Goal: Transaction & Acquisition: Book appointment/travel/reservation

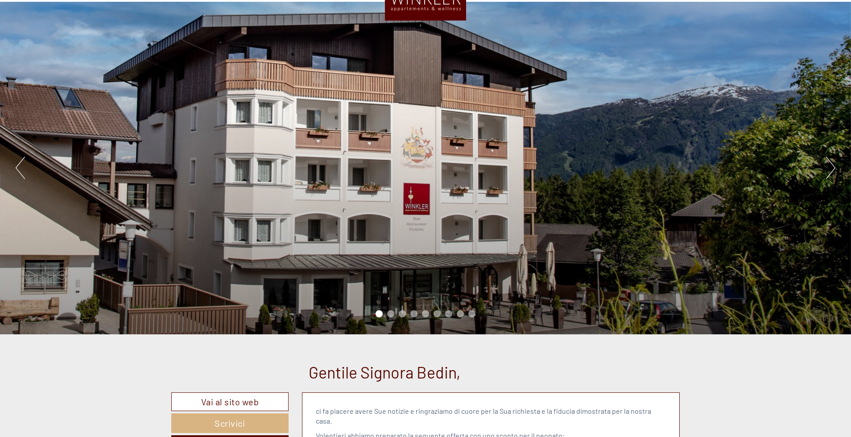
scroll to position [68, 0]
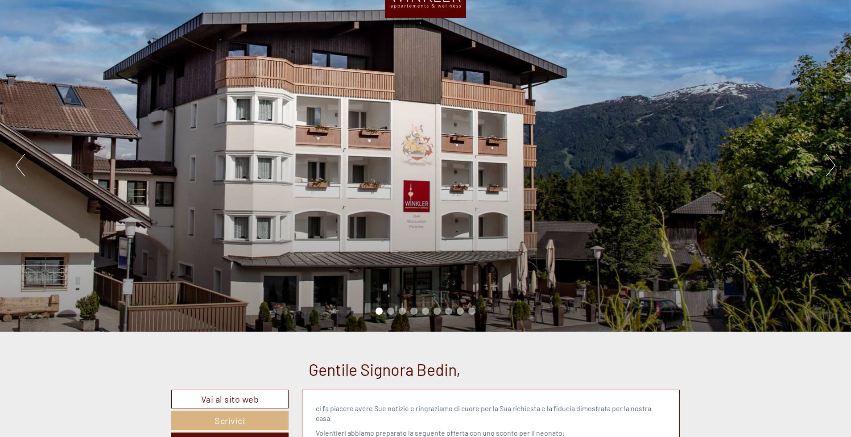
click at [832, 167] on button "Next" at bounding box center [830, 165] width 9 height 22
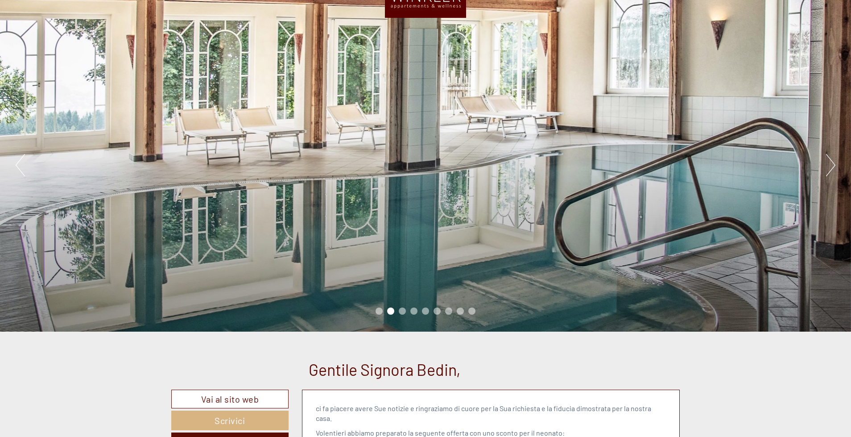
click at [832, 167] on button "Next" at bounding box center [830, 165] width 9 height 22
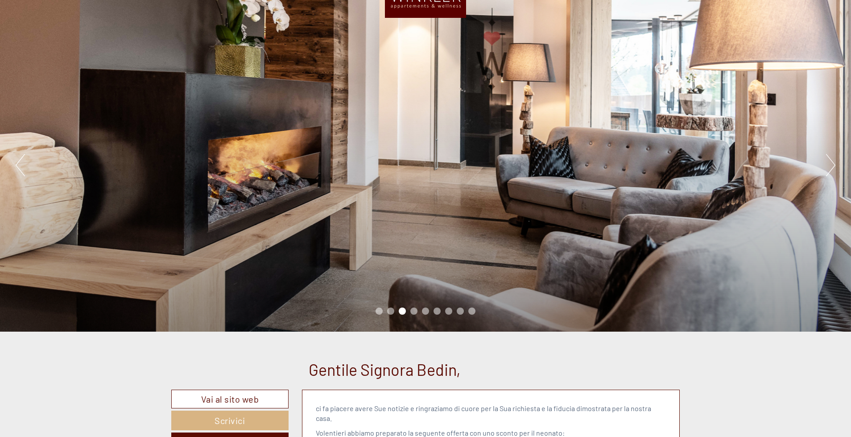
click at [832, 167] on button "Next" at bounding box center [830, 165] width 9 height 22
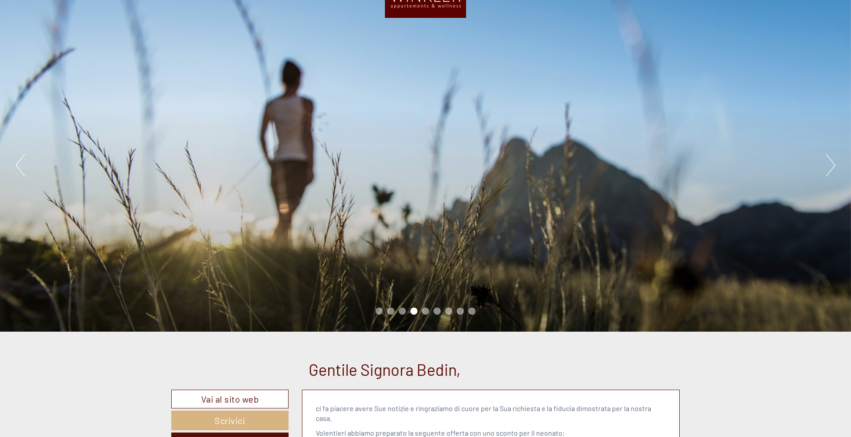
click at [832, 167] on button "Next" at bounding box center [830, 165] width 9 height 22
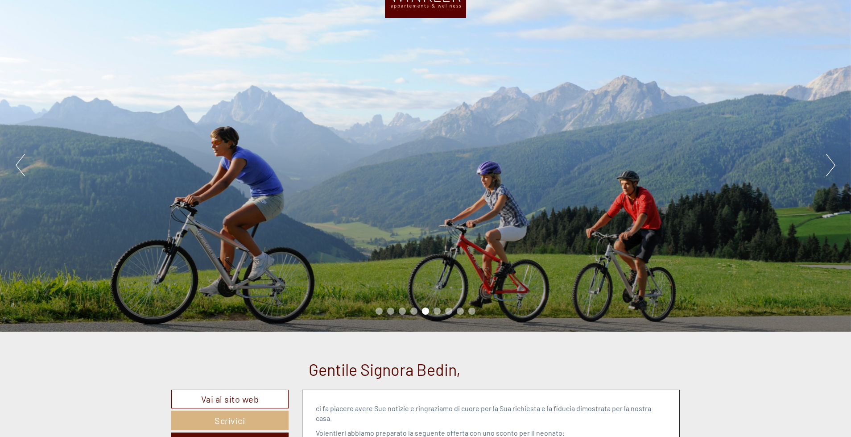
click at [832, 167] on button "Next" at bounding box center [830, 165] width 9 height 22
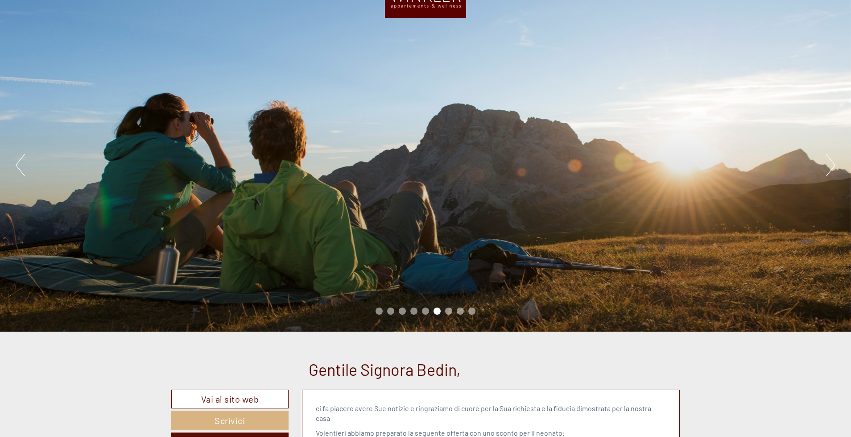
click at [832, 167] on button "Next" at bounding box center [830, 165] width 9 height 22
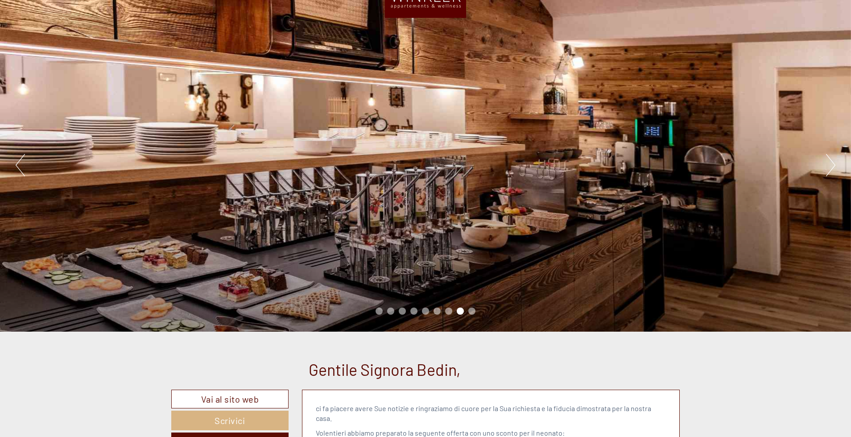
click at [832, 167] on button "Next" at bounding box center [830, 165] width 9 height 22
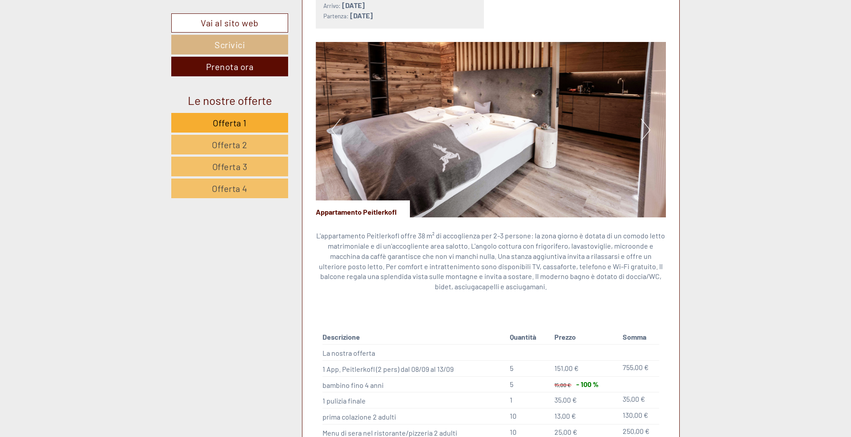
scroll to position [1950, 0]
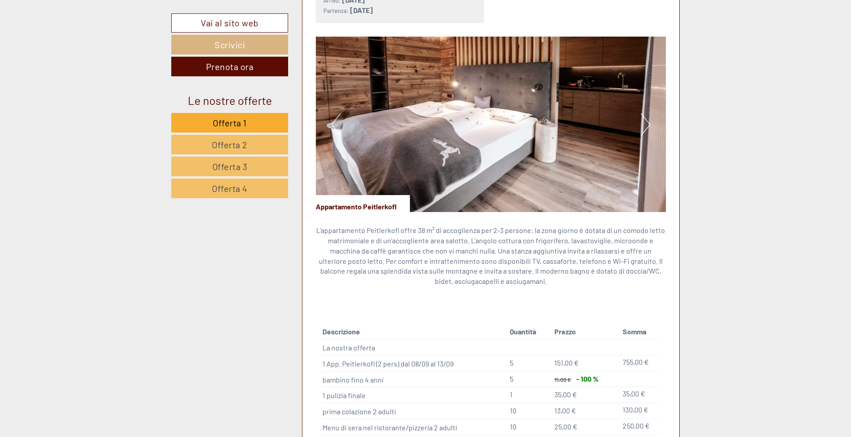
click at [643, 113] on button "Next" at bounding box center [645, 124] width 9 height 22
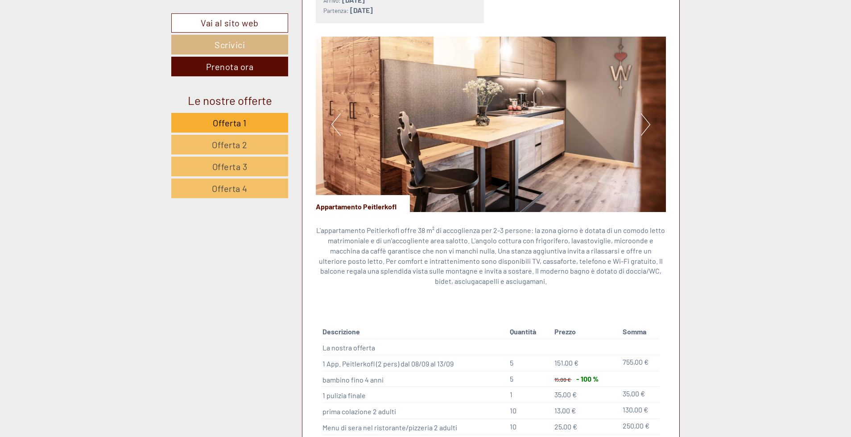
click at [643, 113] on button "Next" at bounding box center [645, 124] width 9 height 22
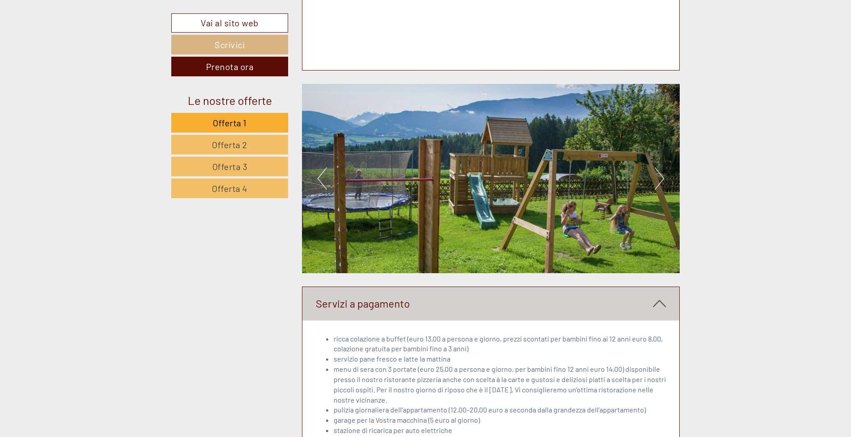
scroll to position [3076, 0]
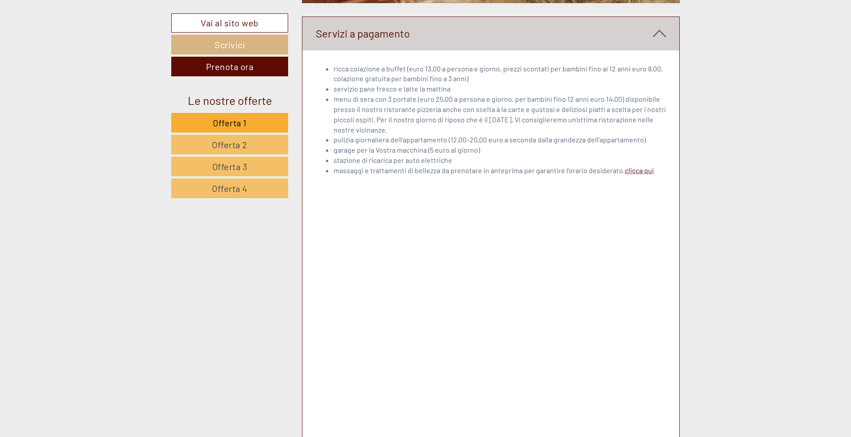
scroll to position [3344, 0]
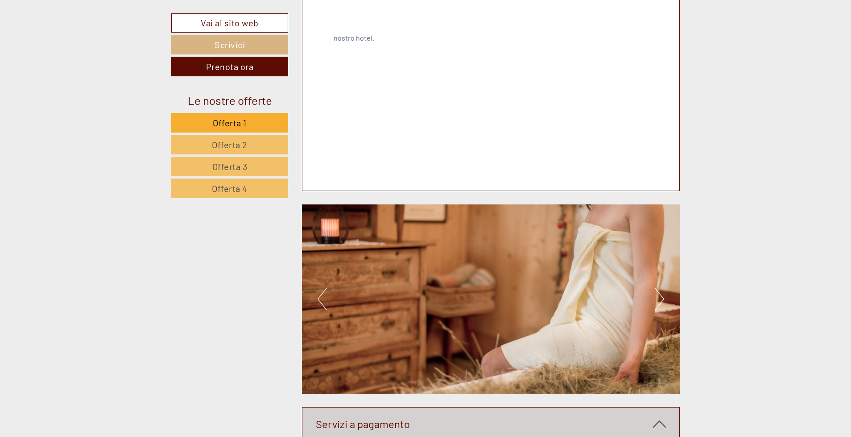
scroll to position [2892, 0]
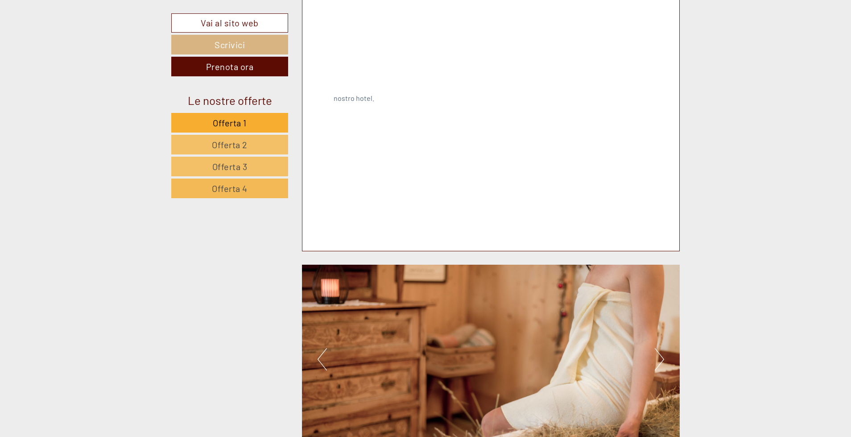
click at [206, 186] on link "Offerta 4" at bounding box center [229, 188] width 117 height 20
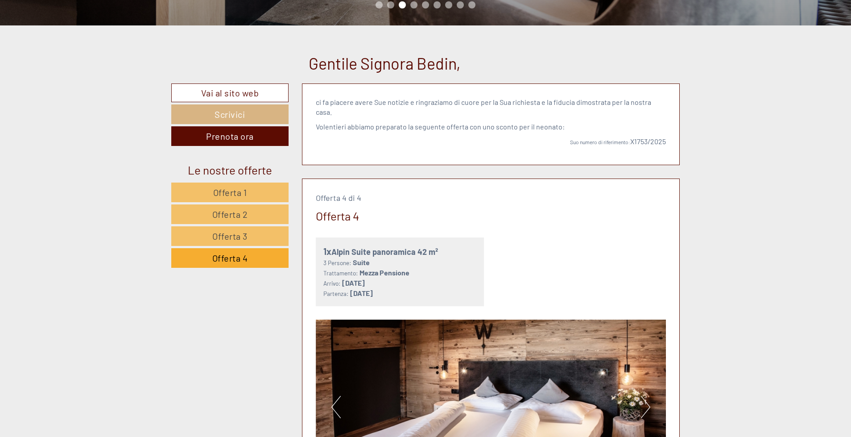
scroll to position [375, 0]
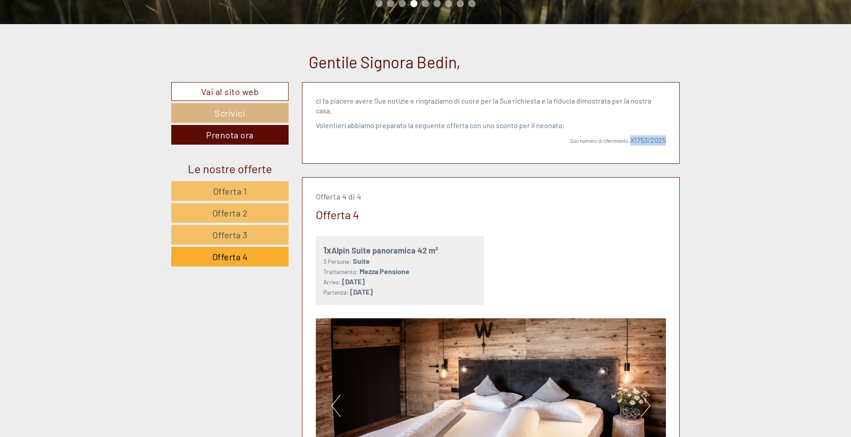
drag, startPoint x: 631, startPoint y: 132, endPoint x: 666, endPoint y: 134, distance: 35.7
click at [666, 134] on div "ci fa piacere avere Sue notizie e ringraziamo di cuore per la Sua richiesta e l…" at bounding box center [490, 123] width 377 height 81
copy p "X1753/2025"
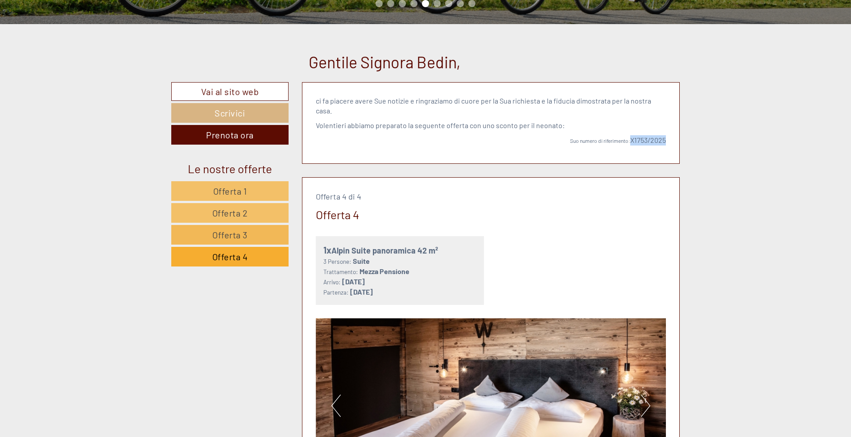
click at [252, 233] on link "Offerta 3" at bounding box center [229, 235] width 117 height 20
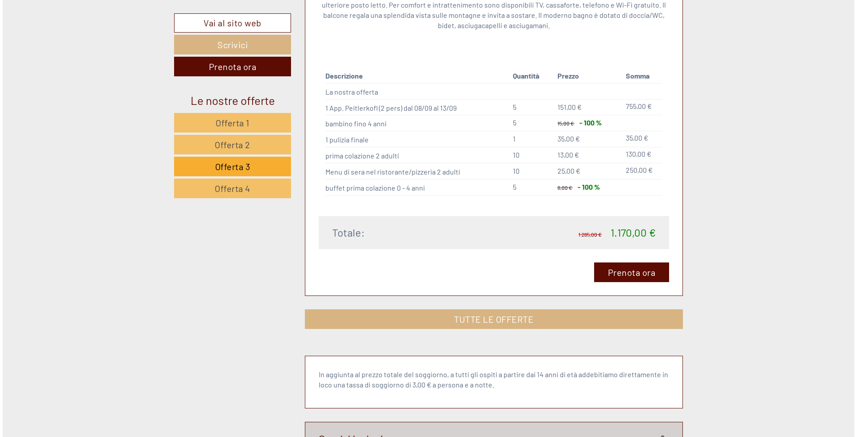
scroll to position [931, 0]
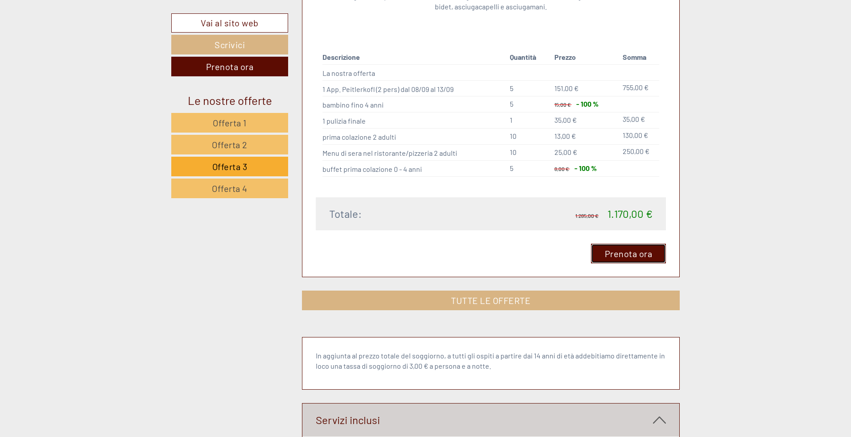
click at [608, 244] on link "Prenota ora" at bounding box center [628, 254] width 75 height 20
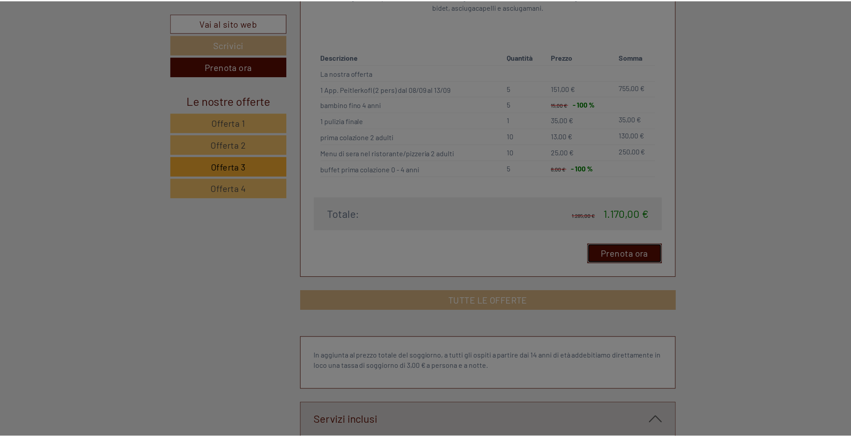
scroll to position [0, 0]
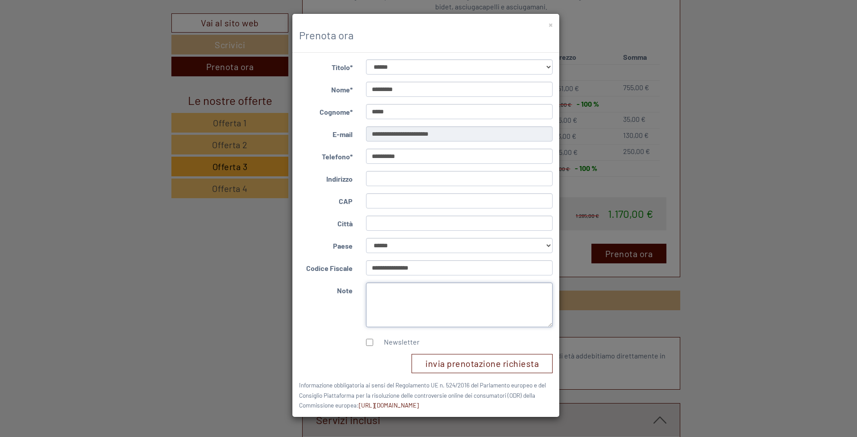
click at [389, 288] on textarea "Note" at bounding box center [459, 304] width 187 height 45
click at [379, 177] on input "Indirizzo" at bounding box center [459, 178] width 187 height 15
click at [431, 181] on input "**********" at bounding box center [459, 178] width 187 height 15
type input "**********"
click at [390, 205] on input "CAP" at bounding box center [459, 200] width 187 height 15
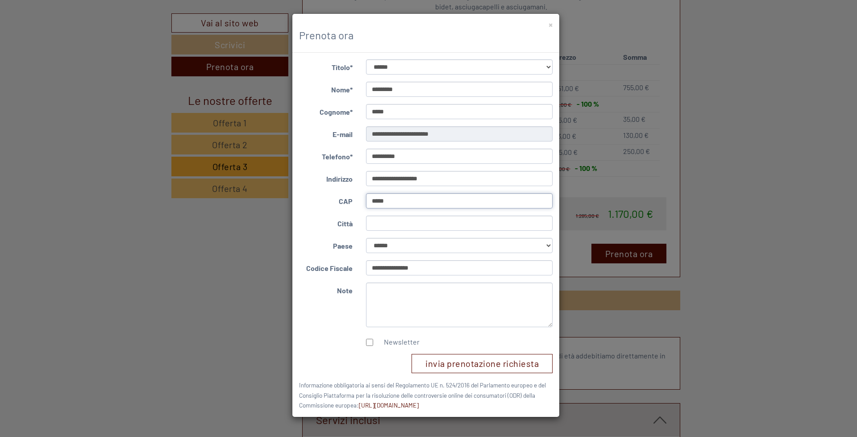
type input "*****"
click at [380, 342] on label "Newsletter" at bounding box center [397, 342] width 45 height 10
click at [424, 360] on button "invia prenotazione richiesta" at bounding box center [481, 363] width 141 height 19
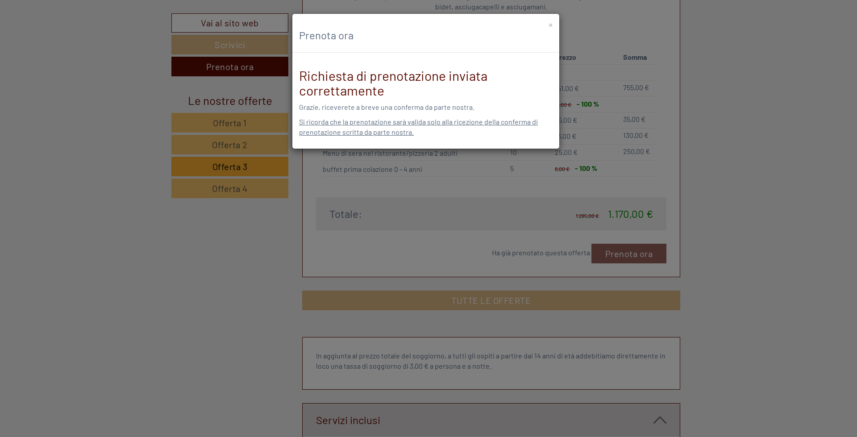
click at [552, 23] on div "× Prenota ora" at bounding box center [425, 33] width 267 height 39
click at [550, 26] on button "×" at bounding box center [550, 24] width 4 height 9
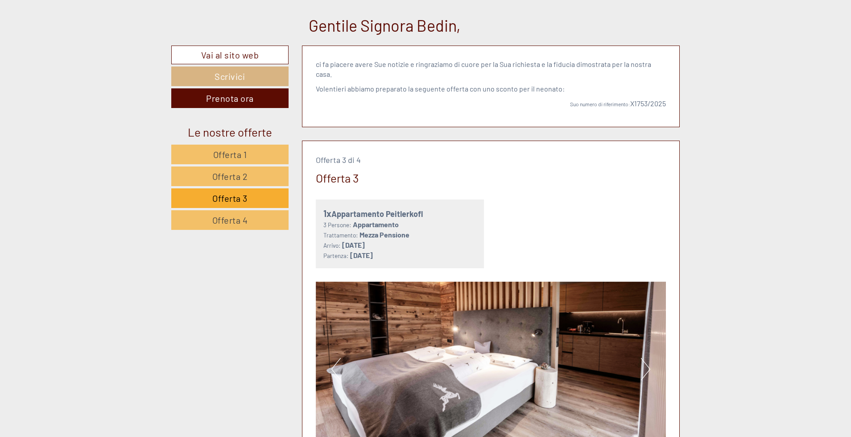
scroll to position [410, 0]
